Goal: Task Accomplishment & Management: Manage account settings

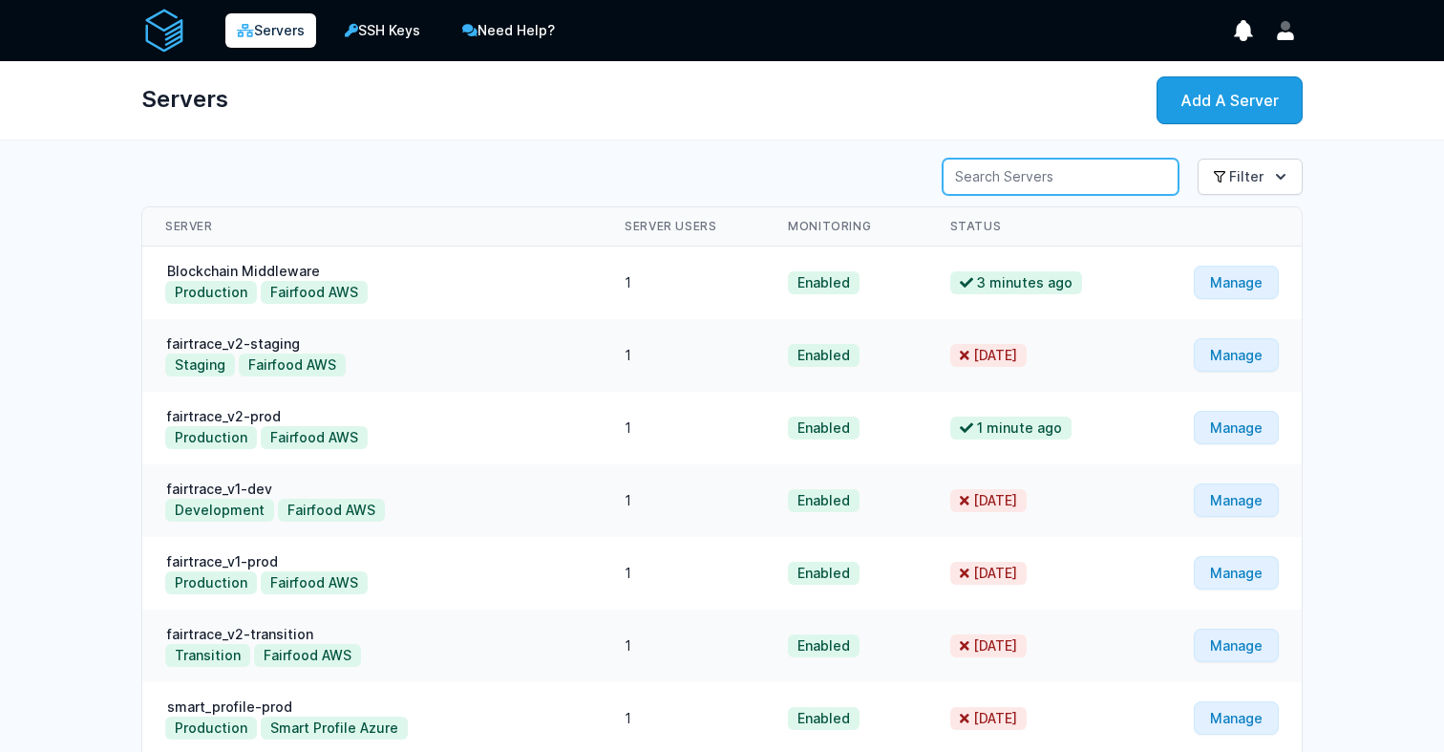
click at [1077, 188] on input "Server Search" at bounding box center [1061, 177] width 236 height 36
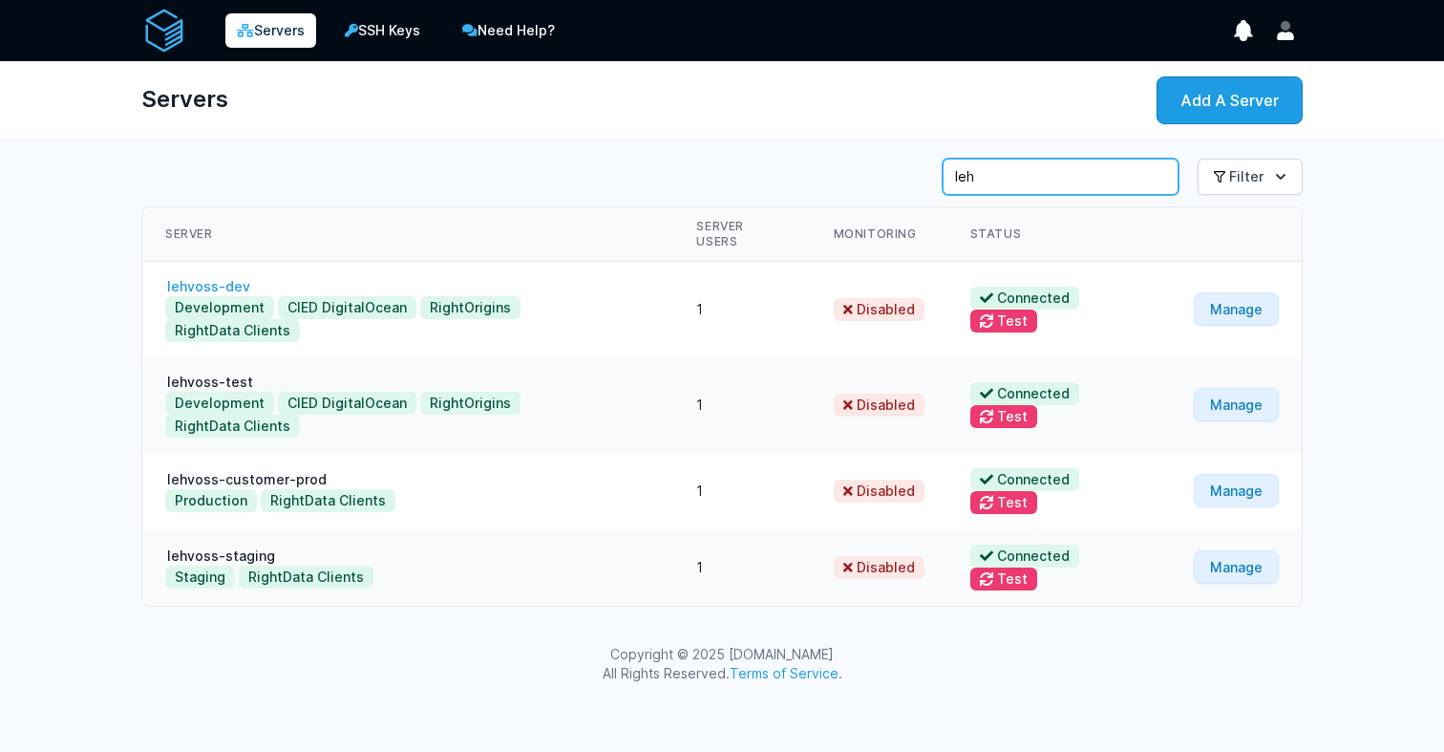
type input "leh"
click at [233, 278] on link "lehvoss-dev" at bounding box center [208, 286] width 87 height 16
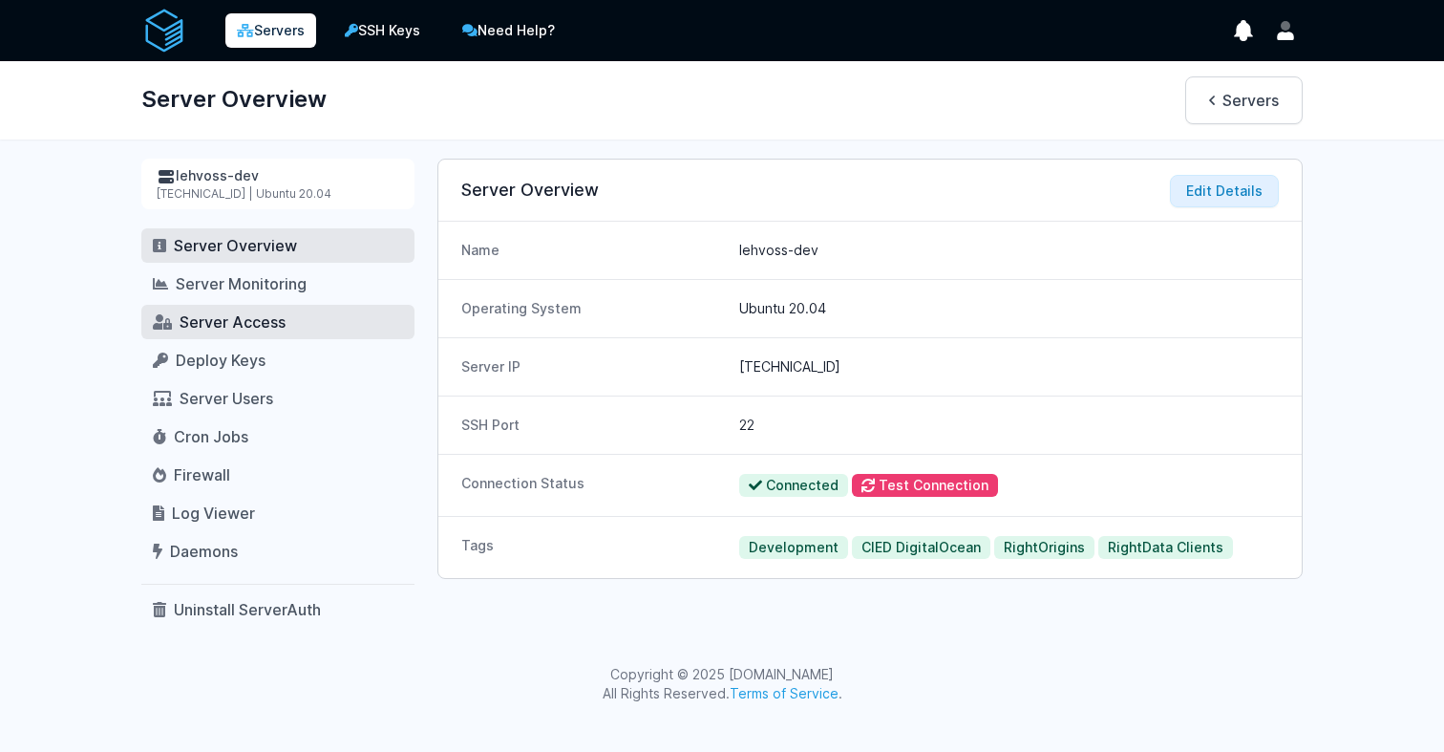
click at [283, 325] on span "Server Access" at bounding box center [233, 321] width 106 height 19
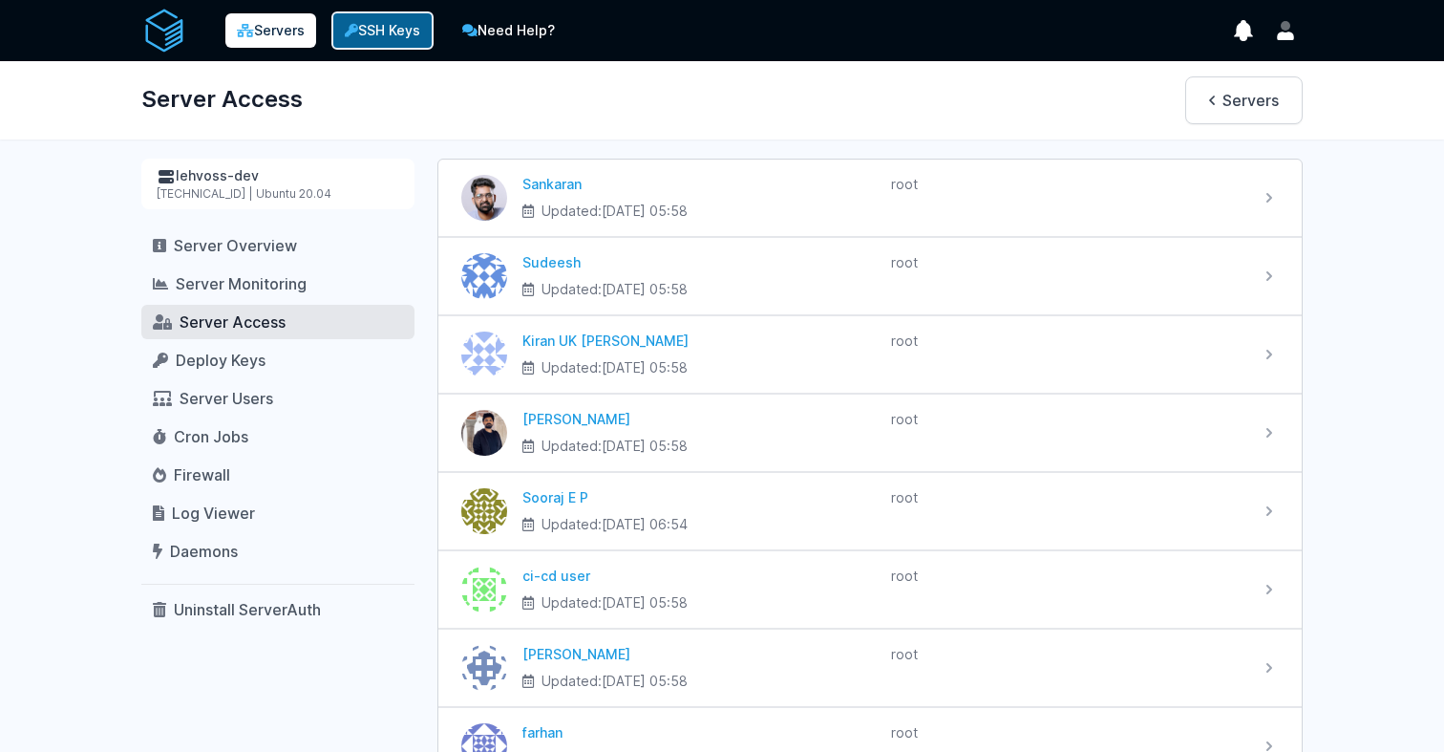
click at [374, 22] on link "SSH Keys" at bounding box center [382, 30] width 102 height 38
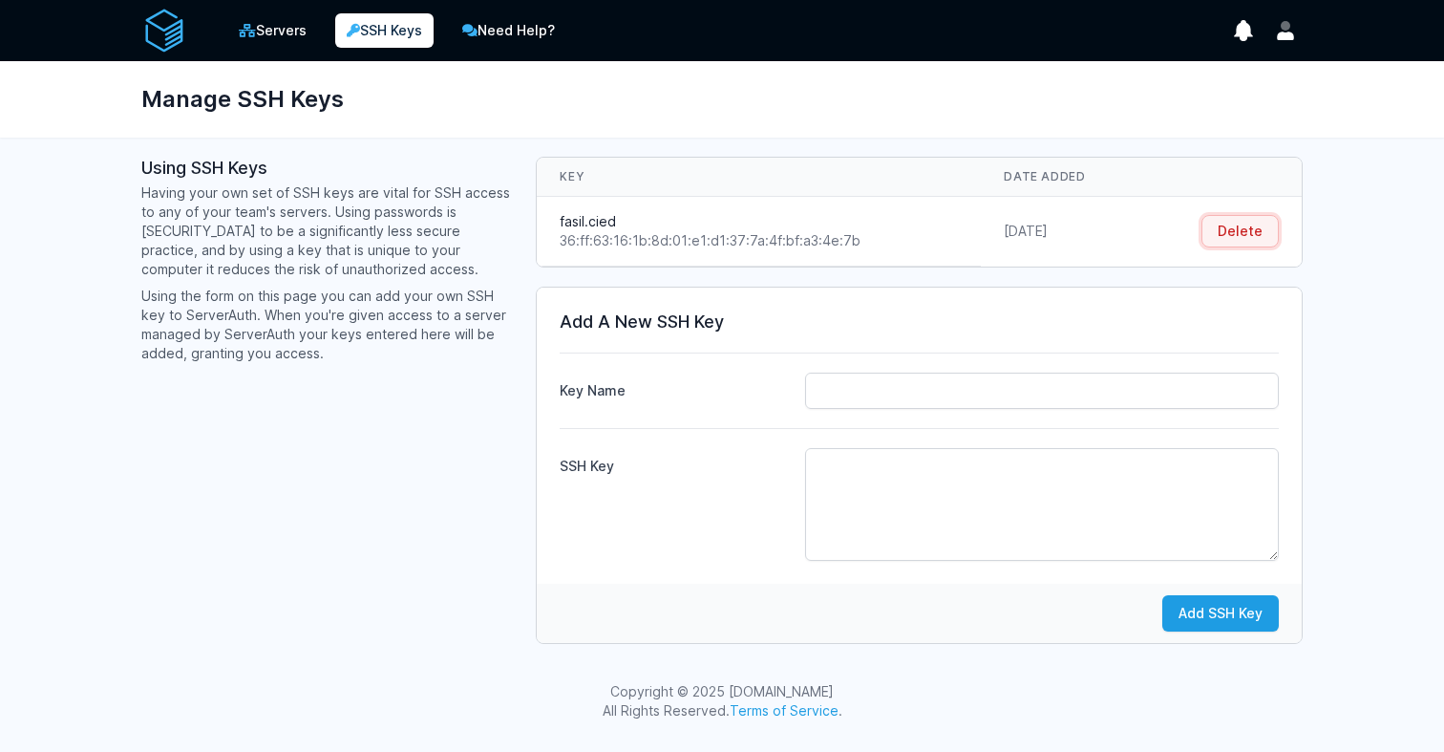
click at [1234, 223] on button "Delete" at bounding box center [1240, 231] width 77 height 32
